Goal: Find specific page/section

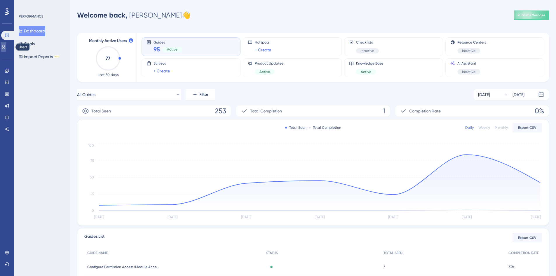
click at [6, 45] on icon at bounding box center [3, 47] width 5 height 5
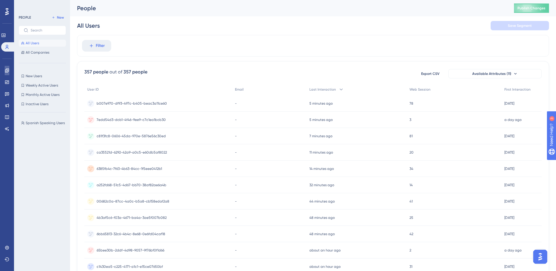
click at [9, 74] on link at bounding box center [7, 70] width 5 height 9
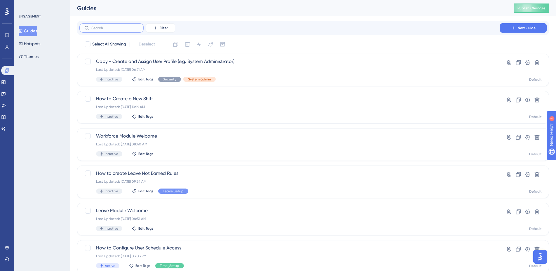
click at [110, 28] on input "text" at bounding box center [114, 28] width 47 height 4
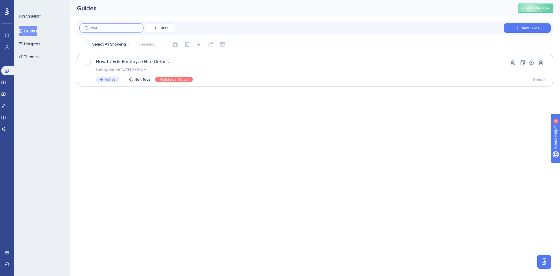
type input "hire"
click at [147, 59] on span "How to Edit Employee Hire Details" at bounding box center [292, 61] width 392 height 7
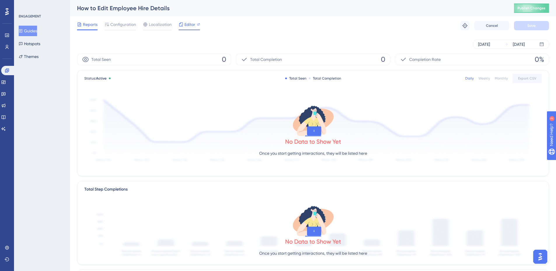
click at [193, 26] on span "Editor" at bounding box center [189, 24] width 11 height 7
click at [6, 261] on icon at bounding box center [7, 259] width 5 height 5
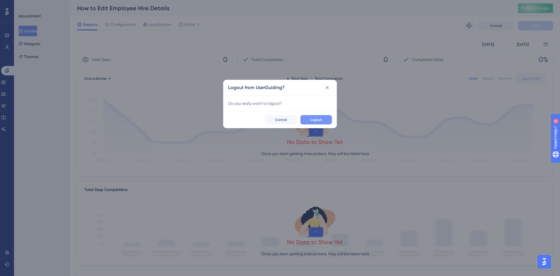
click at [313, 118] on span "Logout" at bounding box center [317, 119] width 12 height 5
